Goal: Information Seeking & Learning: Check status

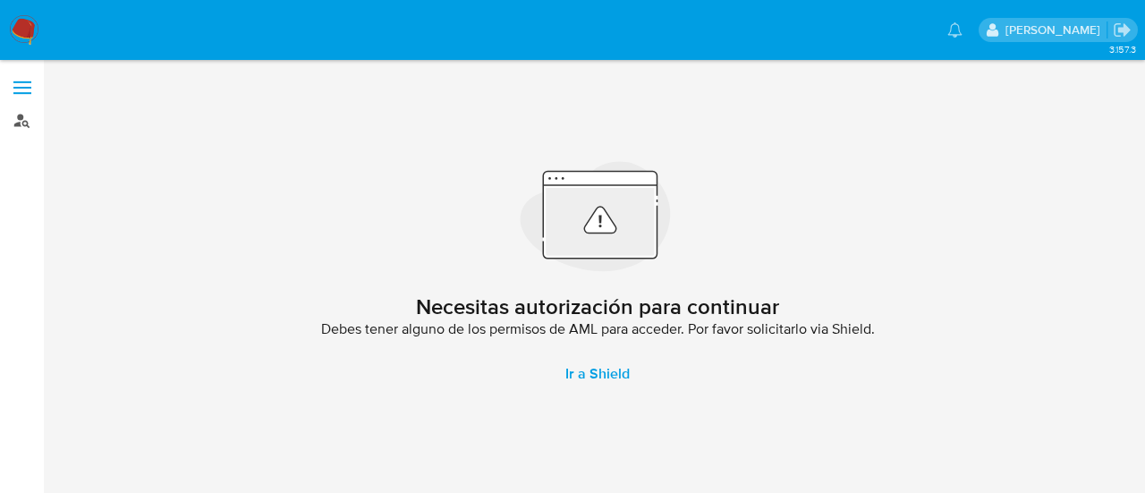
click at [27, 114] on link "Buscador de personas" at bounding box center [106, 120] width 213 height 28
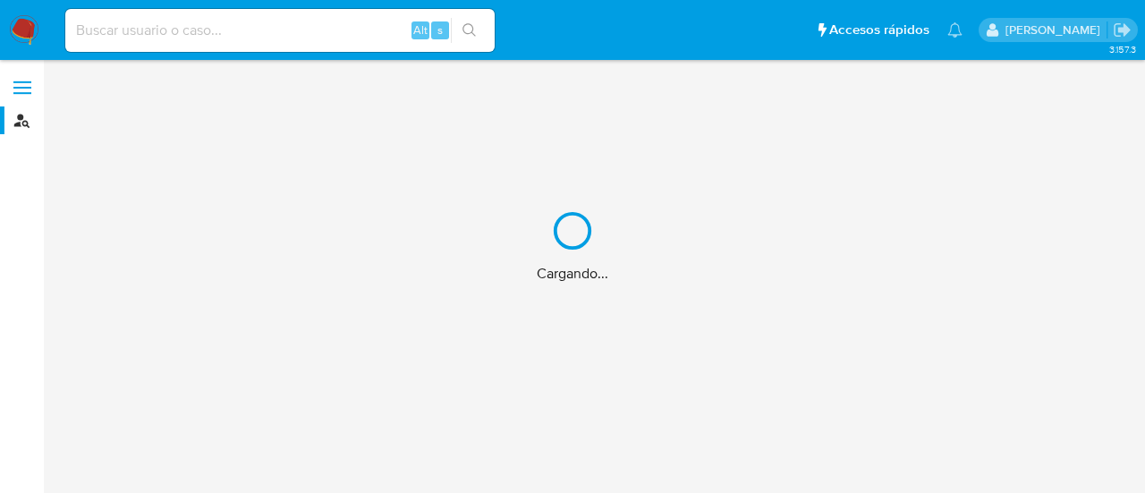
click at [260, 30] on div "Cargando..." at bounding box center [572, 246] width 1145 height 493
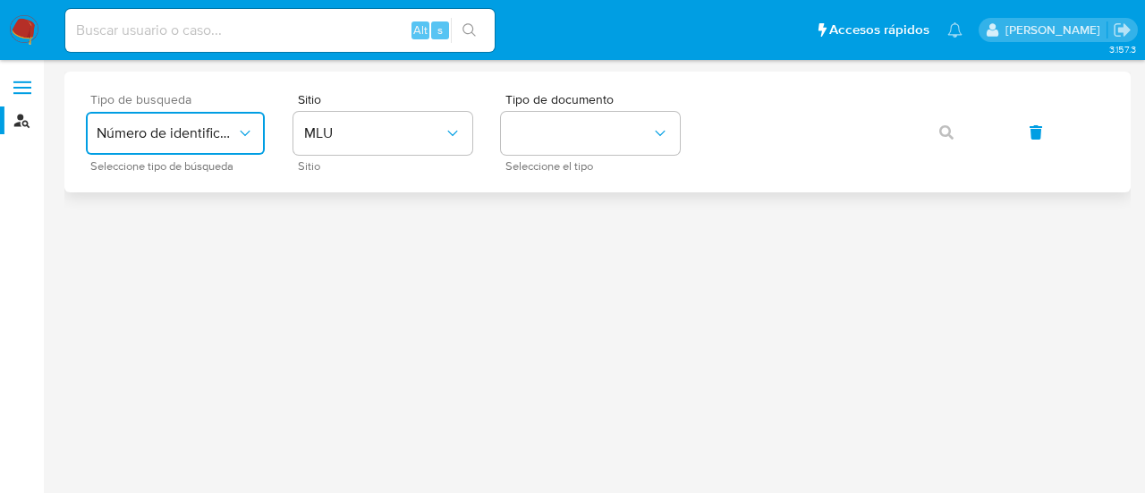
click at [220, 125] on span "Número de identificación" at bounding box center [167, 133] width 140 height 18
click at [164, 240] on div "User ID" at bounding box center [170, 242] width 147 height 43
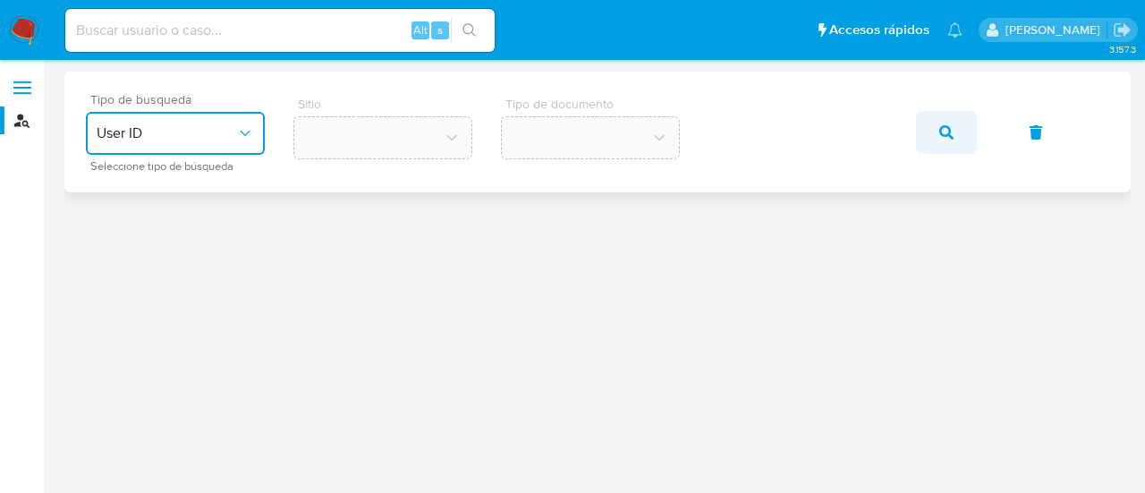
click at [946, 130] on icon "button" at bounding box center [946, 132] width 14 height 14
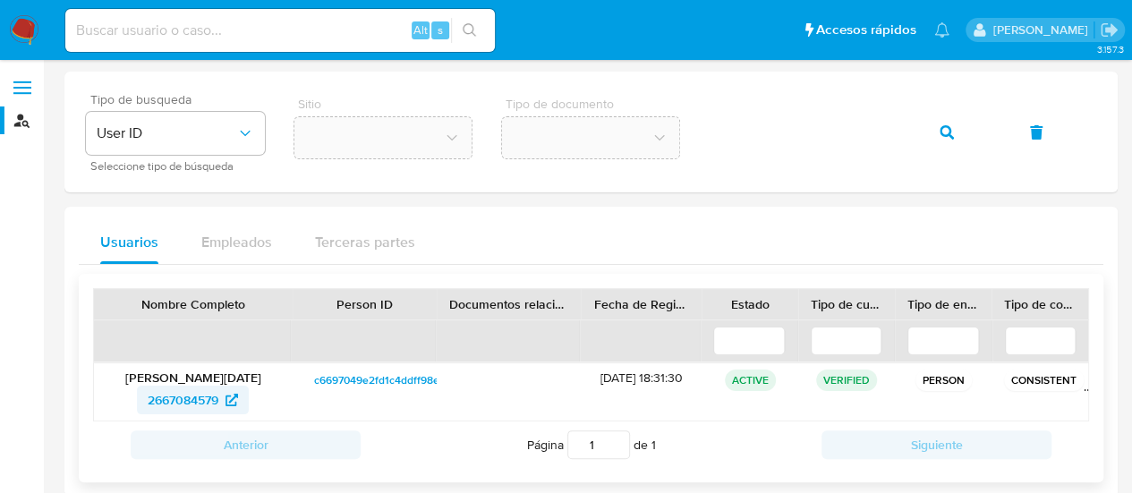
click at [197, 402] on span "2667084579" at bounding box center [183, 400] width 71 height 29
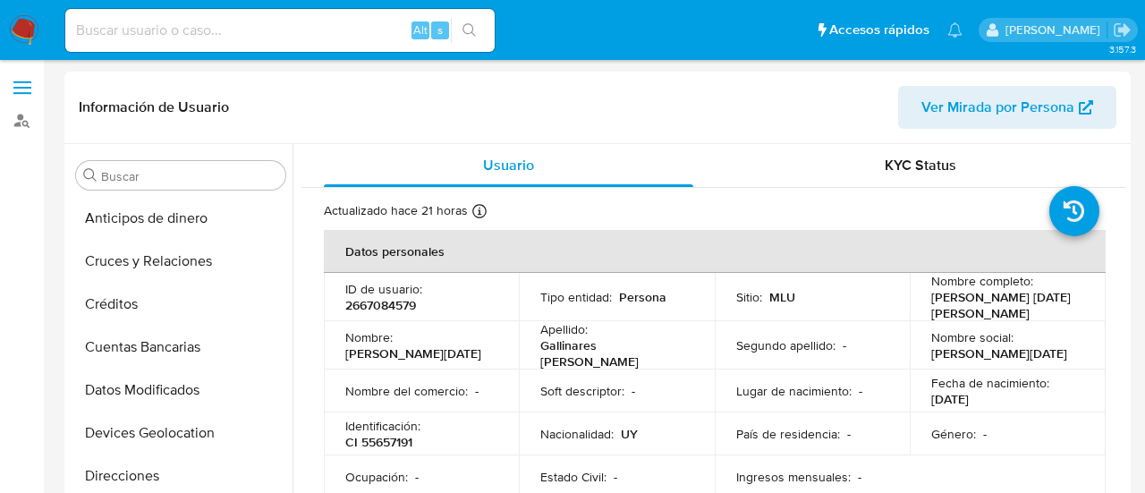
select select "10"
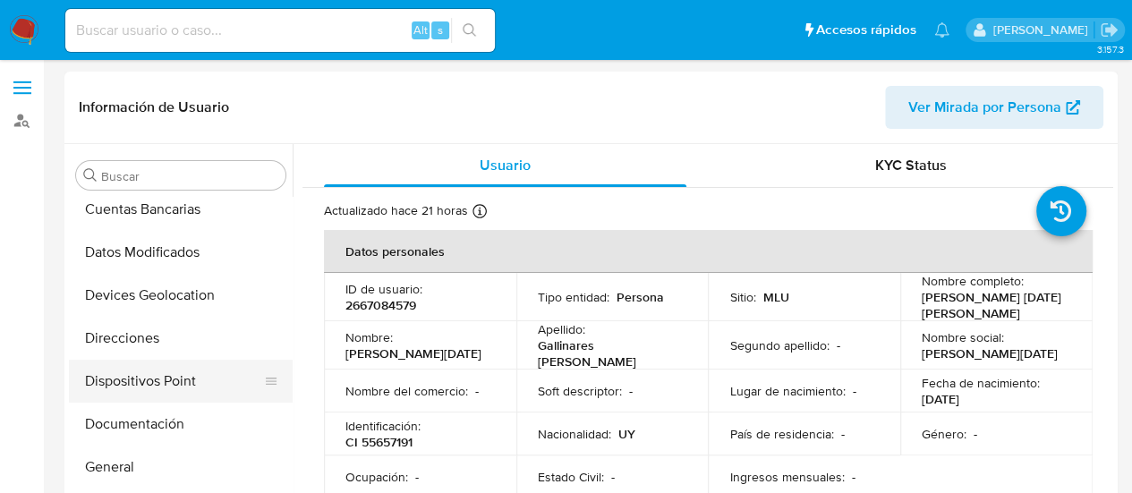
scroll to position [179, 0]
click at [147, 381] on button "Documentación" at bounding box center [173, 382] width 209 height 43
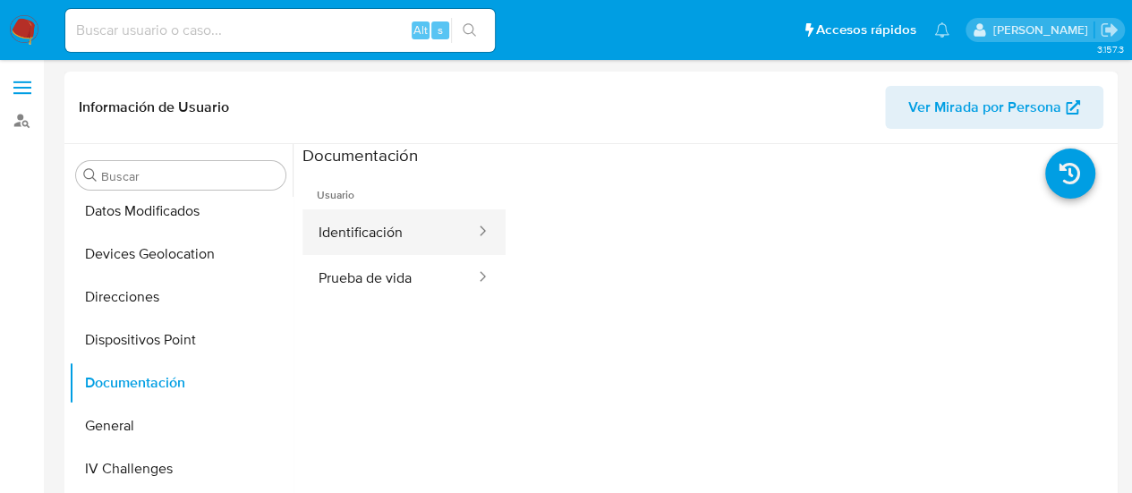
click at [408, 234] on button "Identificación" at bounding box center [389, 232] width 174 height 46
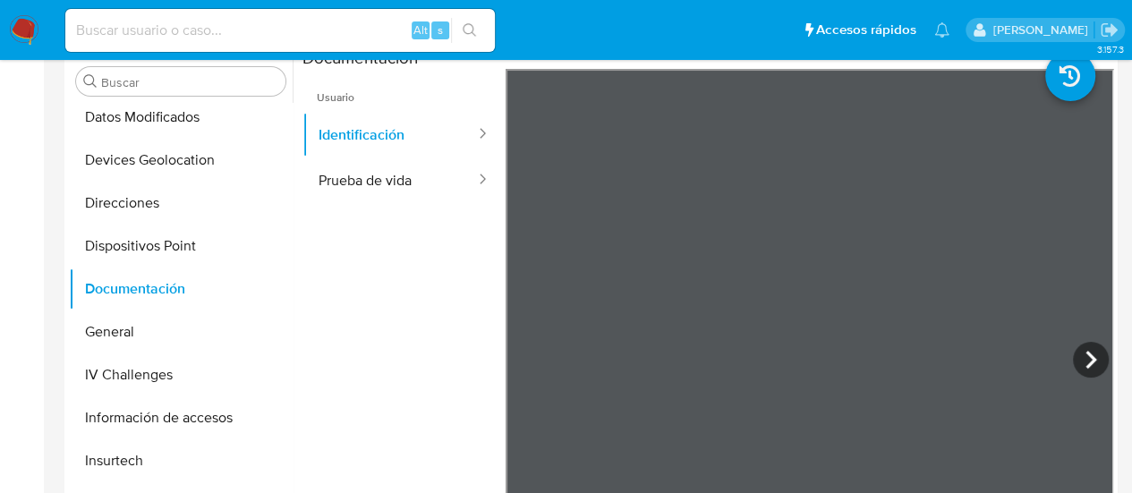
scroll to position [0, 0]
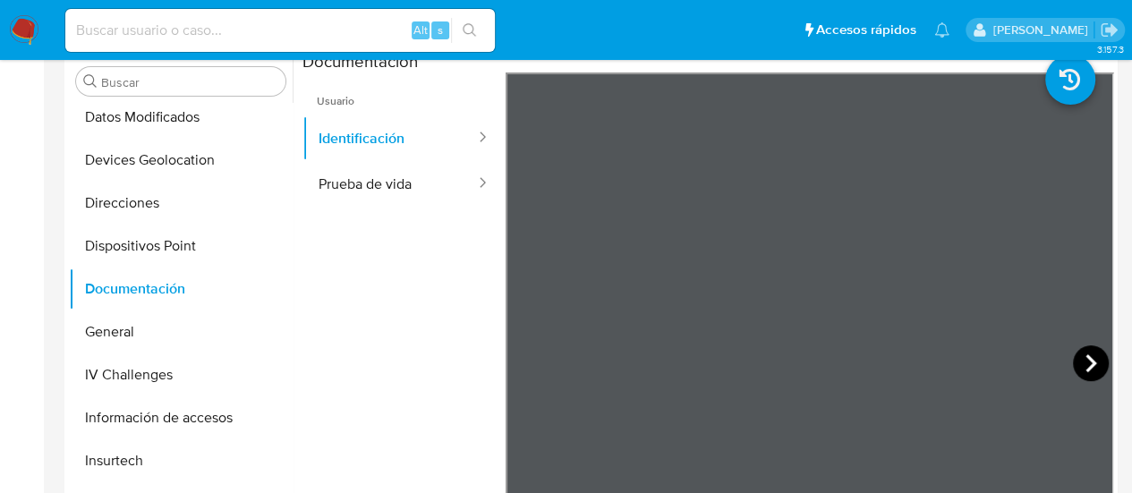
click at [1084, 355] on icon at bounding box center [1091, 363] width 36 height 36
click at [534, 350] on icon at bounding box center [528, 363] width 36 height 36
